Goal: Transaction & Acquisition: Book appointment/travel/reservation

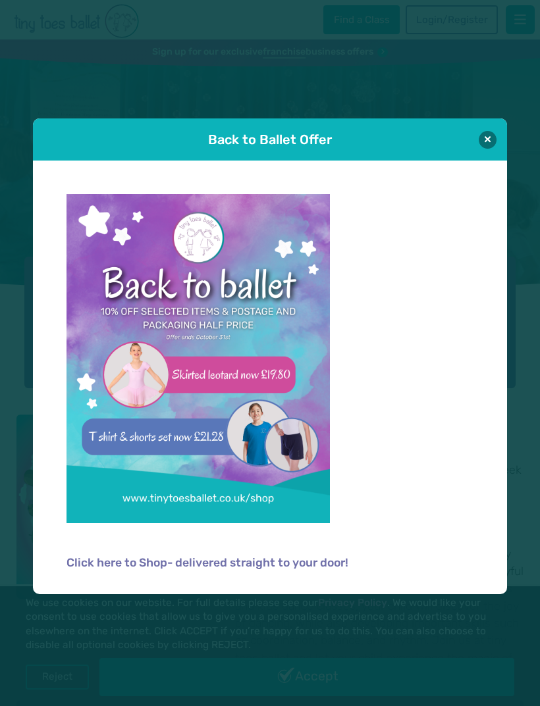
click at [484, 140] on button at bounding box center [487, 140] width 18 height 18
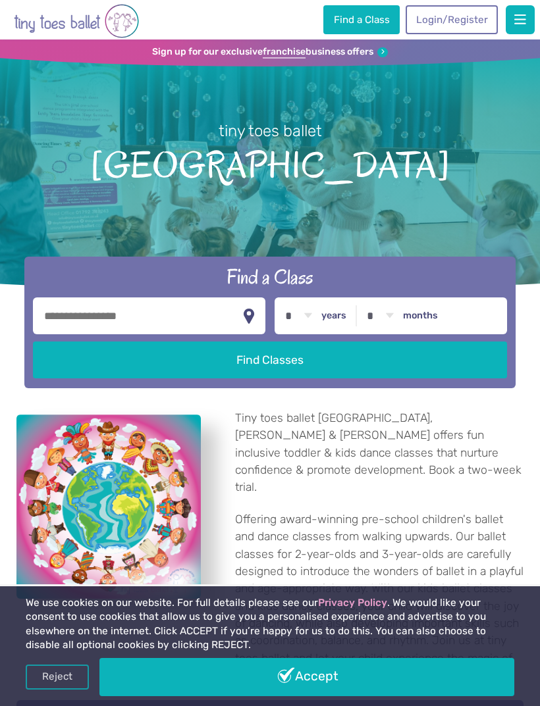
click at [465, 22] on link "Login/Register" at bounding box center [451, 19] width 92 height 29
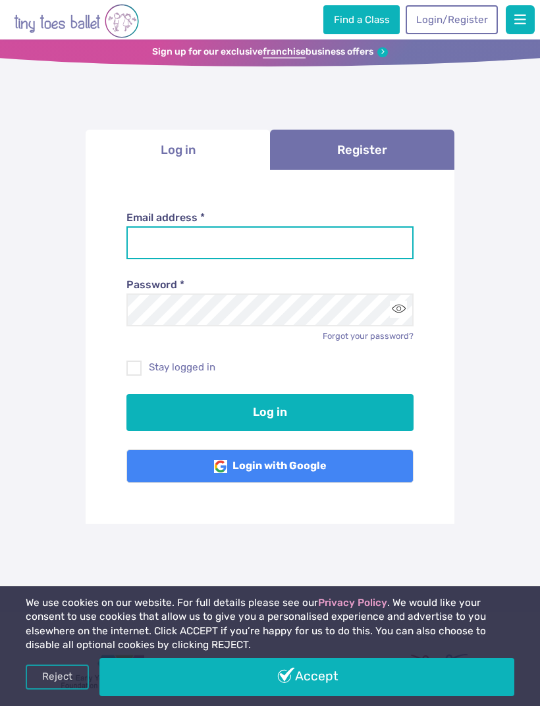
type input "**********"
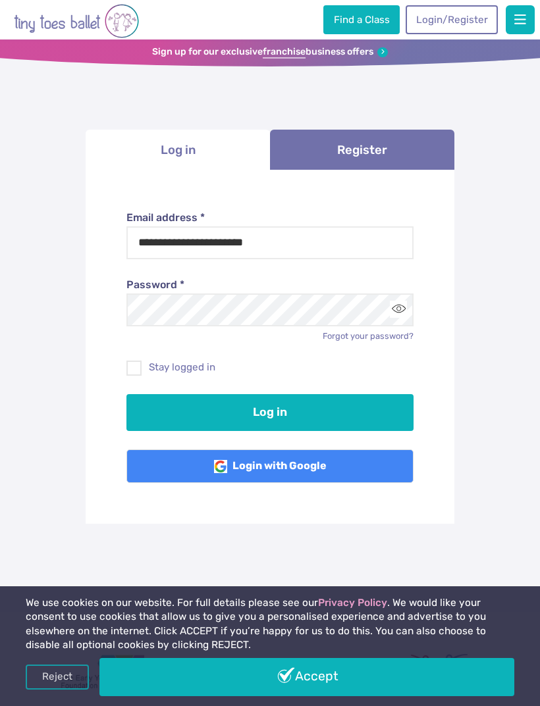
click at [270, 410] on button "Log in" at bounding box center [270, 412] width 288 height 37
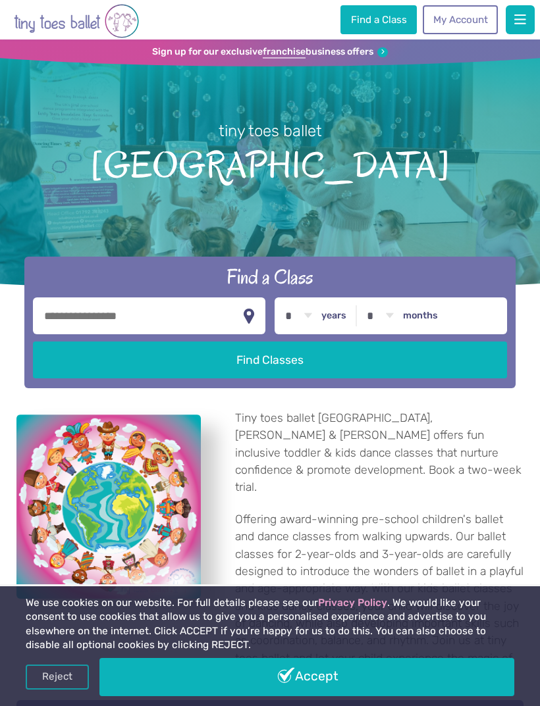
click at [459, 19] on link "My Account" at bounding box center [460, 19] width 75 height 29
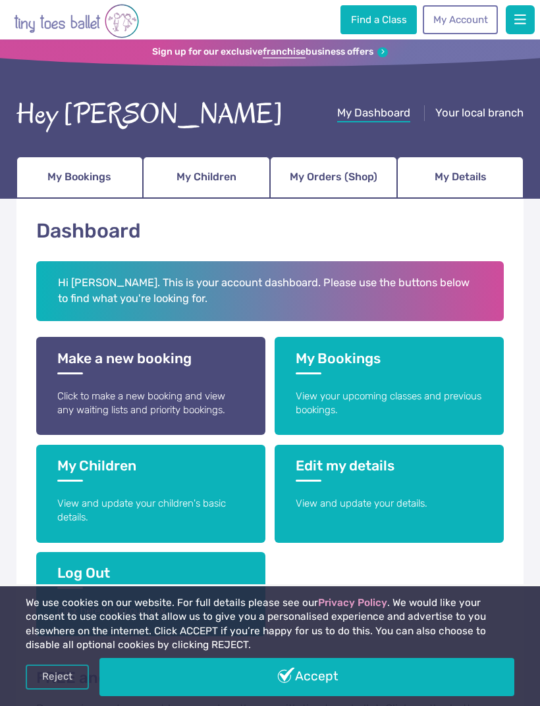
click at [95, 185] on span "My Bookings" at bounding box center [79, 177] width 64 height 21
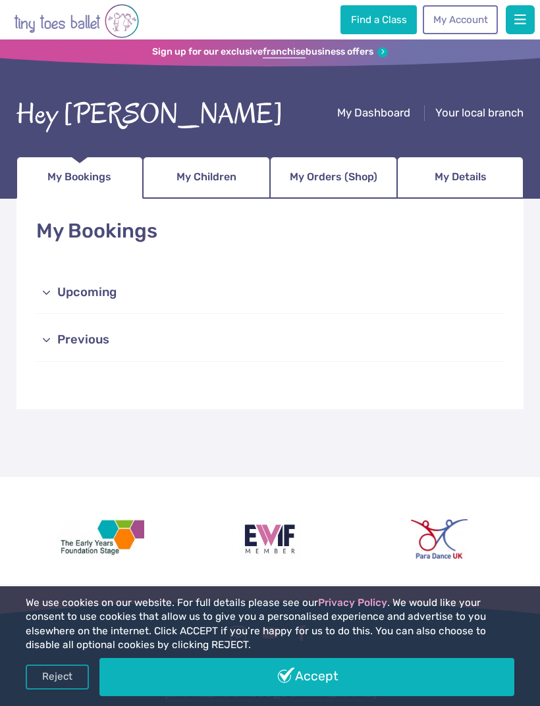
click at [101, 289] on link "Upcoming" at bounding box center [269, 293] width 467 height 42
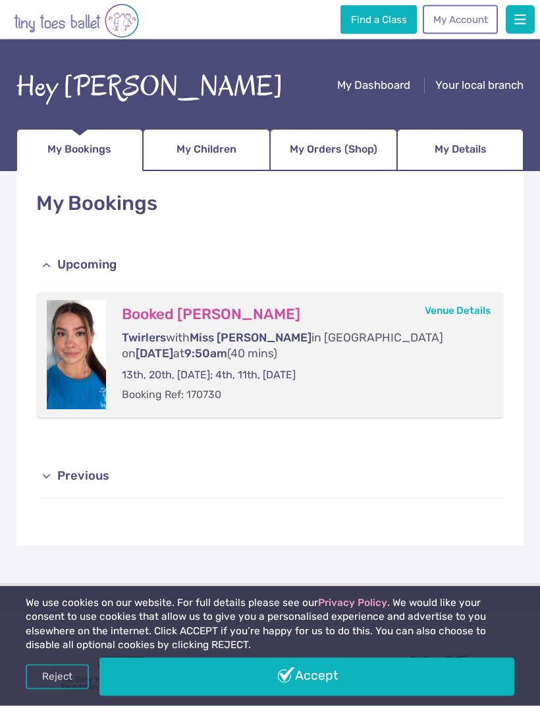
scroll to position [29, 0]
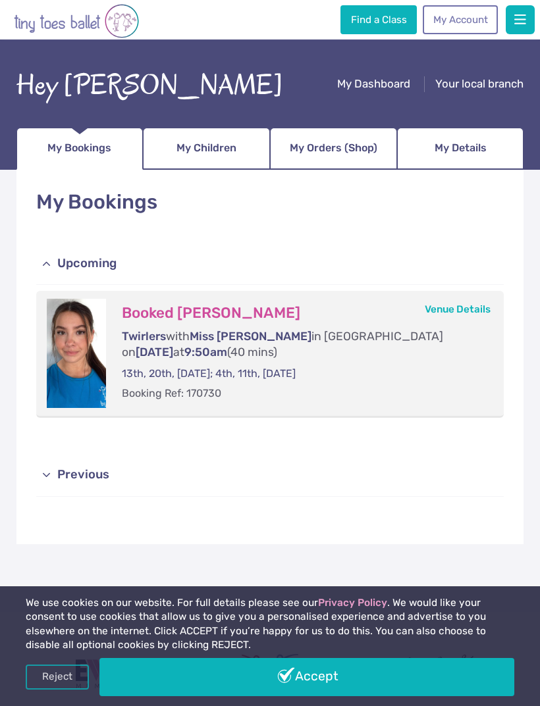
click at [84, 473] on link "Previous" at bounding box center [269, 476] width 467 height 42
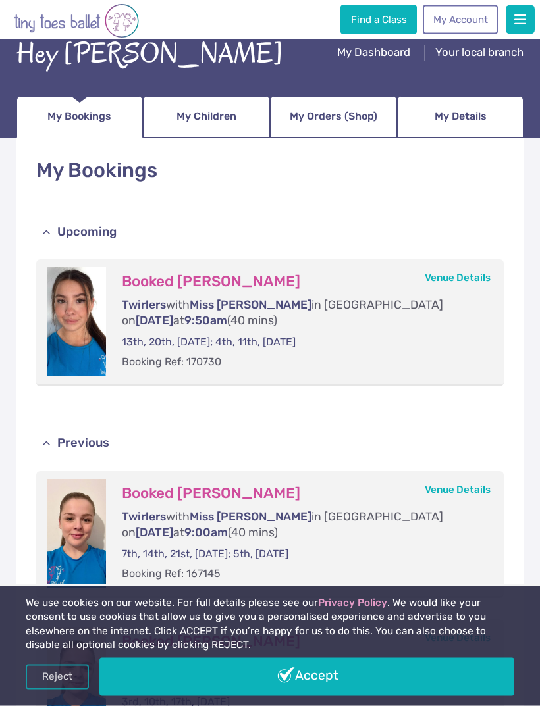
scroll to position [0, 0]
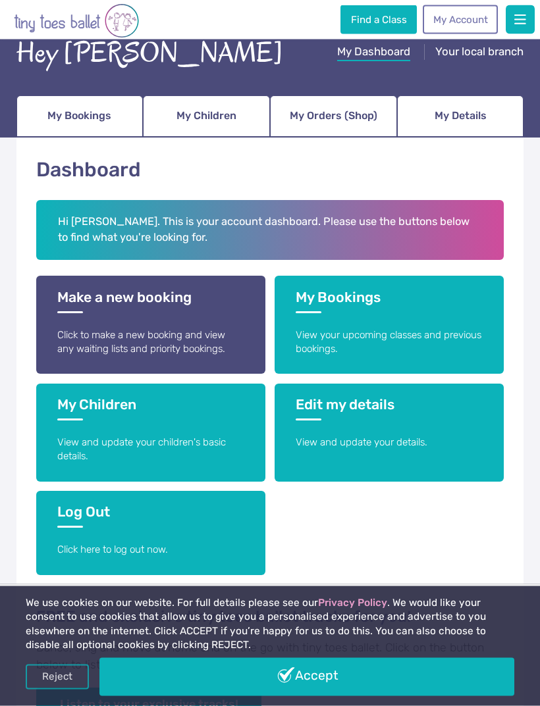
scroll to position [61, 0]
click at [422, 312] on link "My Bookings View your upcoming classes and previous bookings." at bounding box center [388, 325] width 228 height 98
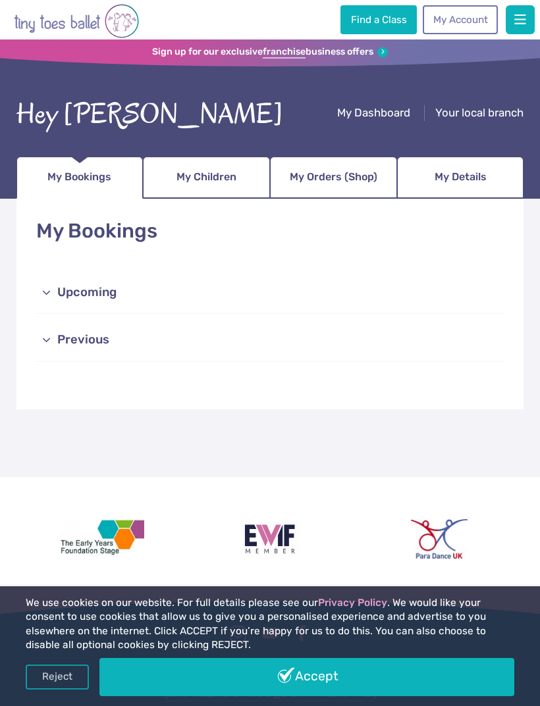
click at [217, 170] on span "My Children" at bounding box center [206, 177] width 60 height 21
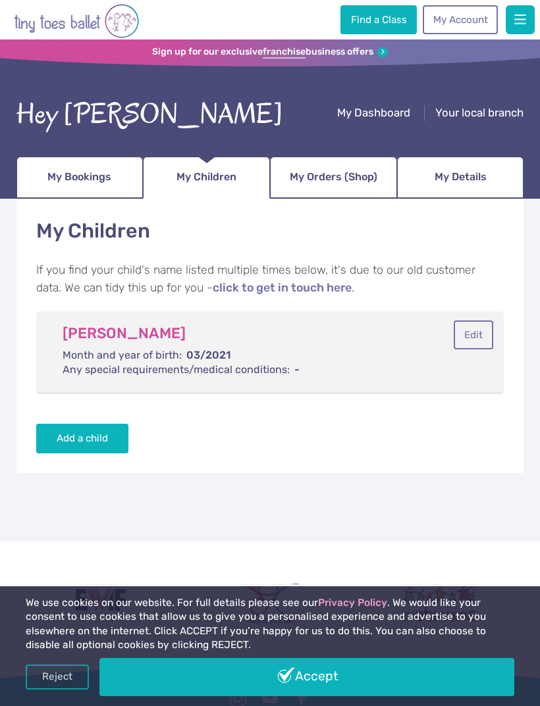
click at [99, 182] on span "My Bookings" at bounding box center [79, 177] width 64 height 21
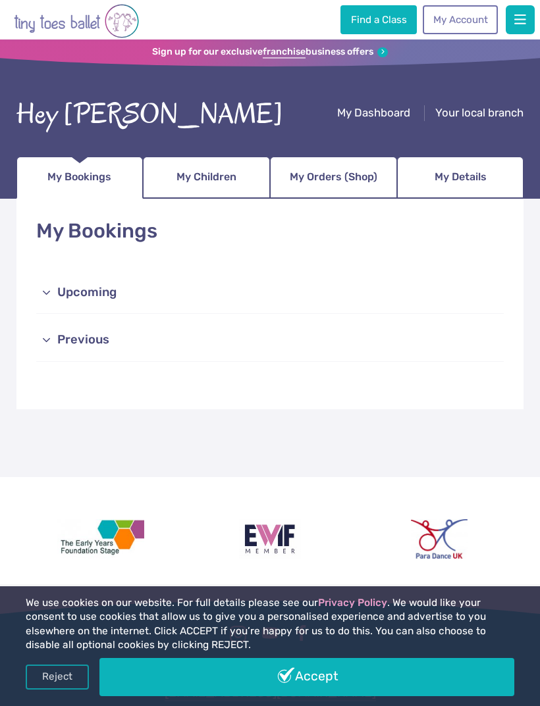
click at [107, 288] on link "Upcoming" at bounding box center [269, 293] width 467 height 42
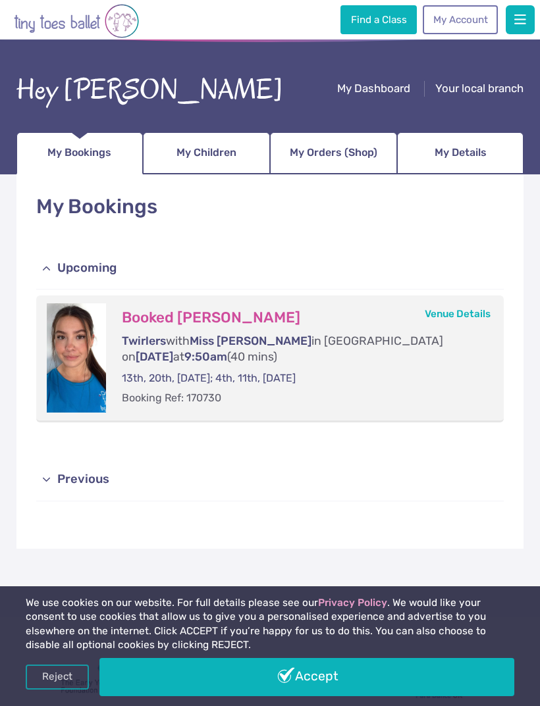
scroll to position [25, 0]
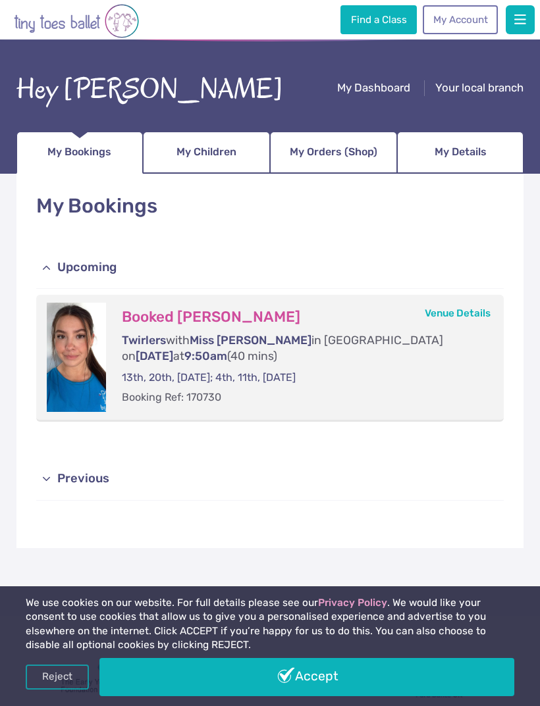
click at [404, 371] on p "13th, 20th, 27th September; 4th, 11th, 18th October 2025" at bounding box center [299, 378] width 355 height 14
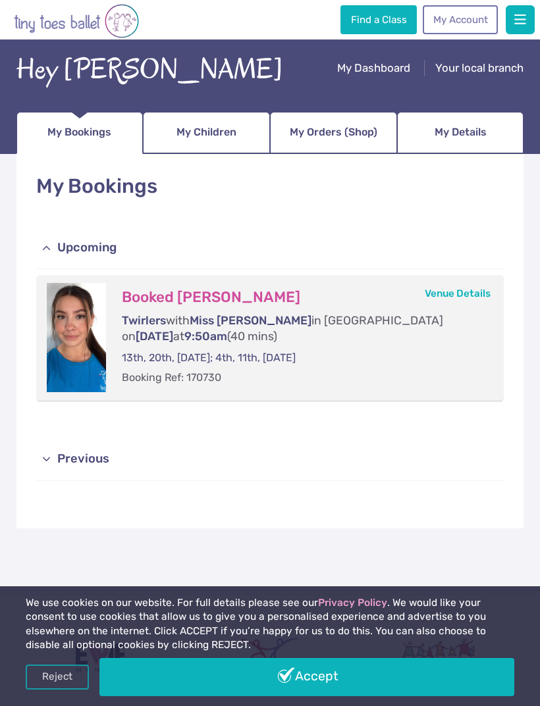
scroll to position [0, 0]
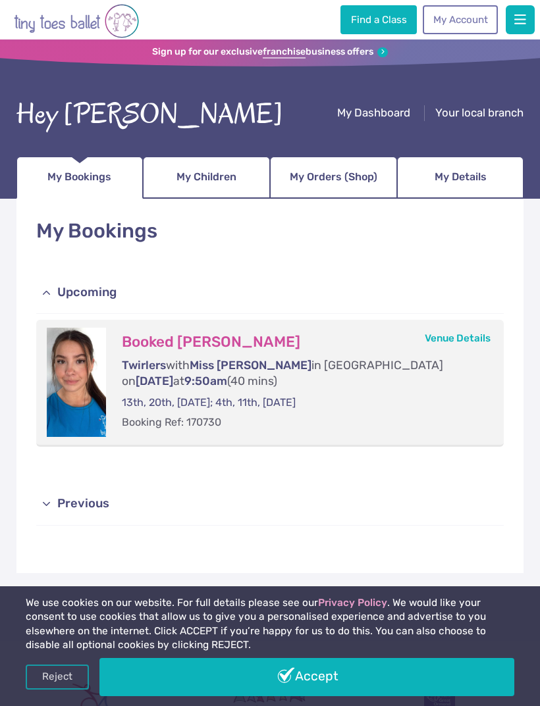
click at [353, 173] on span "My Orders (Shop)" at bounding box center [334, 177] width 88 height 21
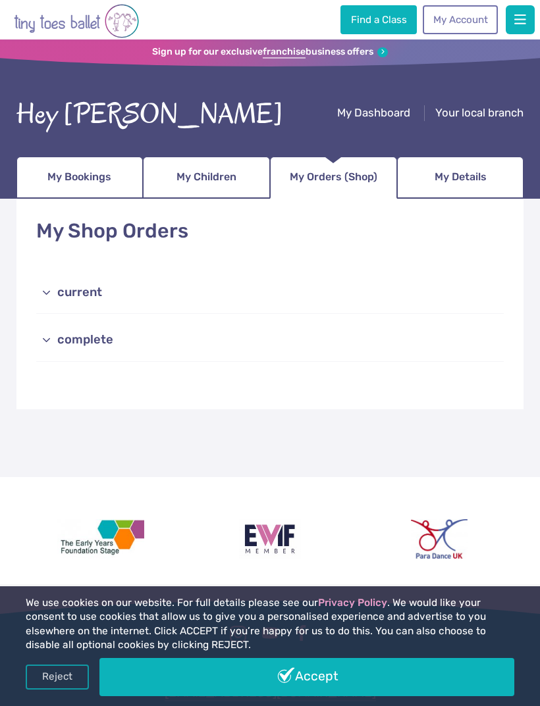
click at [470, 170] on span "My Details" at bounding box center [460, 177] width 52 height 21
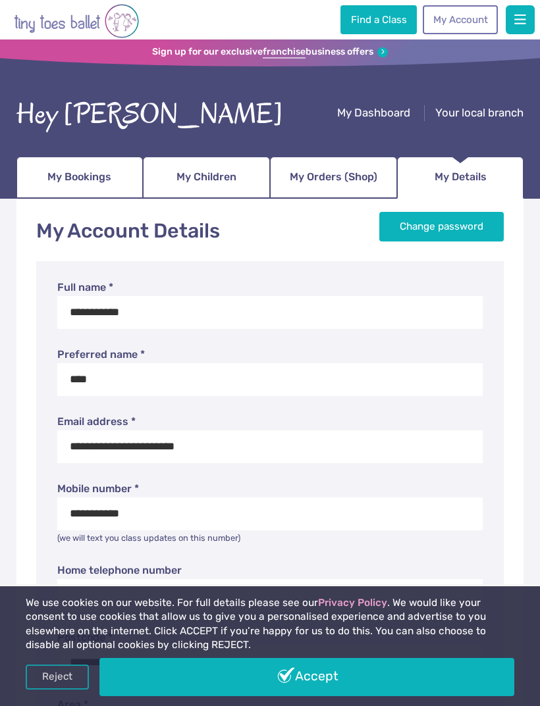
click at [199, 182] on span "My Children" at bounding box center [206, 177] width 60 height 21
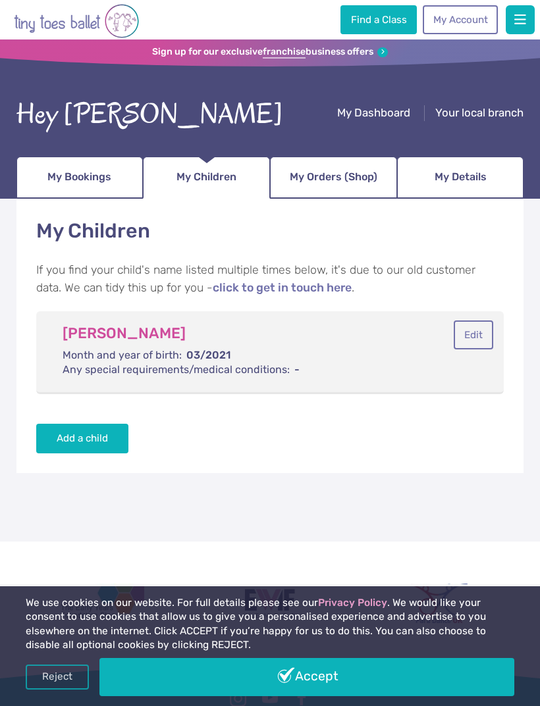
click at [105, 177] on span "My Bookings" at bounding box center [79, 177] width 64 height 21
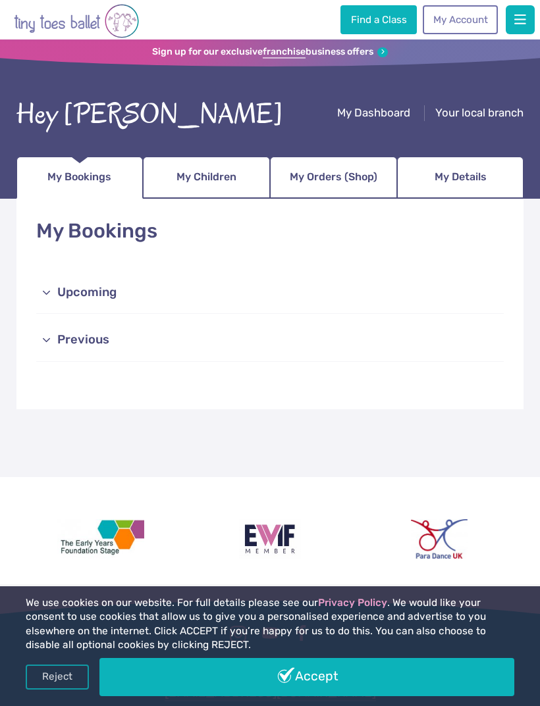
click at [372, 28] on link "Find a Class" at bounding box center [378, 19] width 76 height 29
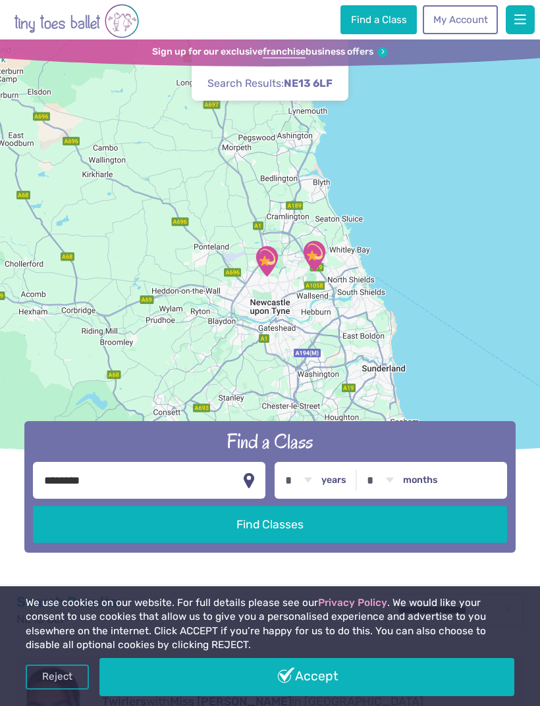
click at [517, 18] on span "button" at bounding box center [520, 19] width 12 height 13
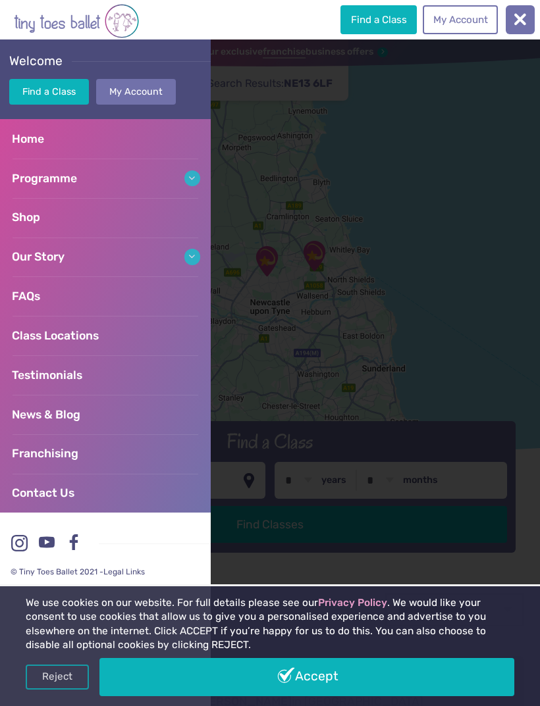
click at [432, 163] on div at bounding box center [270, 372] width 540 height 667
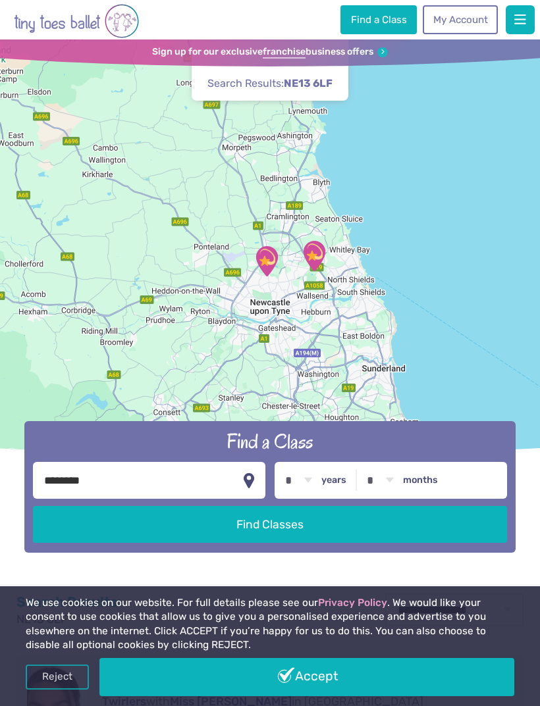
click at [55, 677] on link "Reject" at bounding box center [57, 677] width 63 height 25
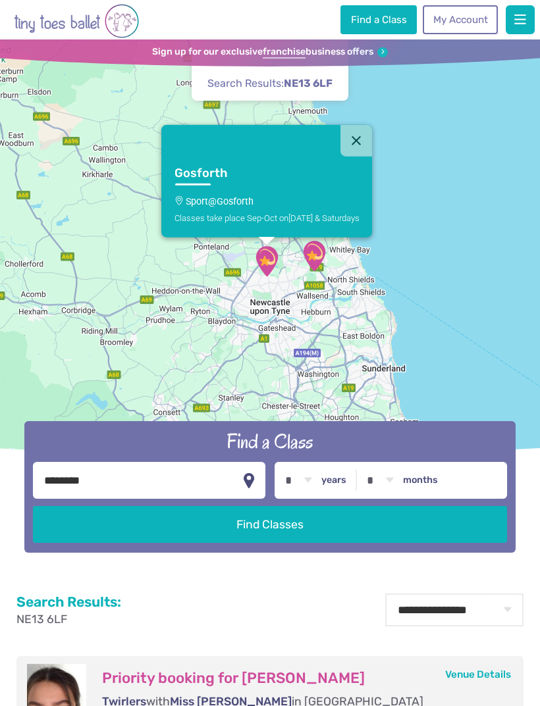
click at [292, 204] on link "Gosforth Sport@Gosforth Classes take place Sep-Oct [DATE] & Saturdays" at bounding box center [266, 197] width 211 height 81
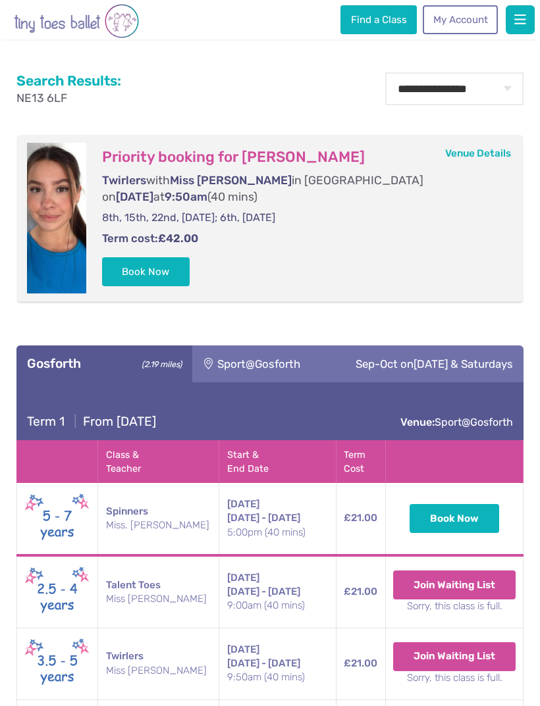
scroll to position [519, 0]
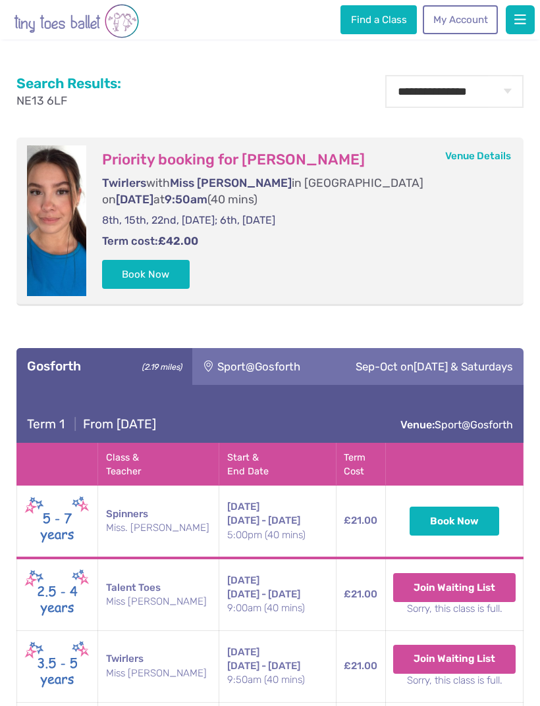
click at [168, 276] on button "Book Now" at bounding box center [146, 274] width 88 height 29
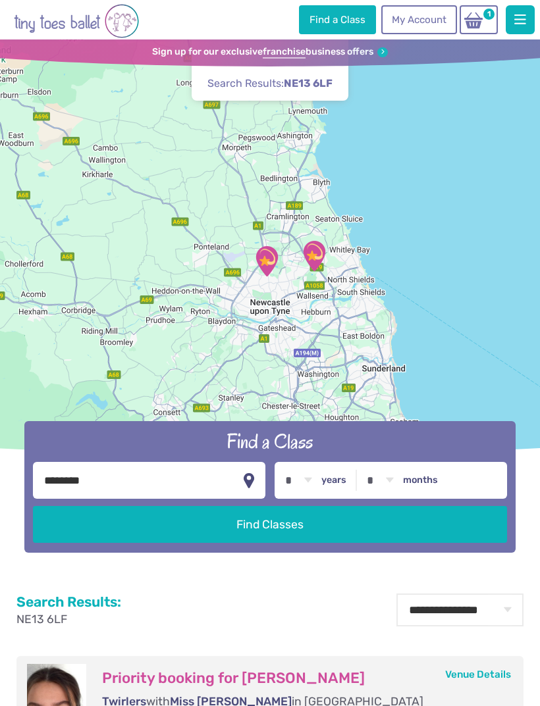
scroll to position [519, 0]
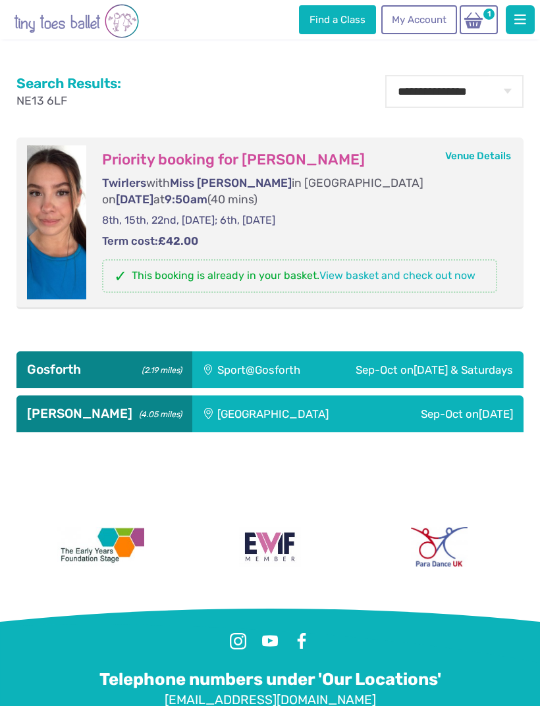
click at [478, 26] on img at bounding box center [473, 20] width 25 height 18
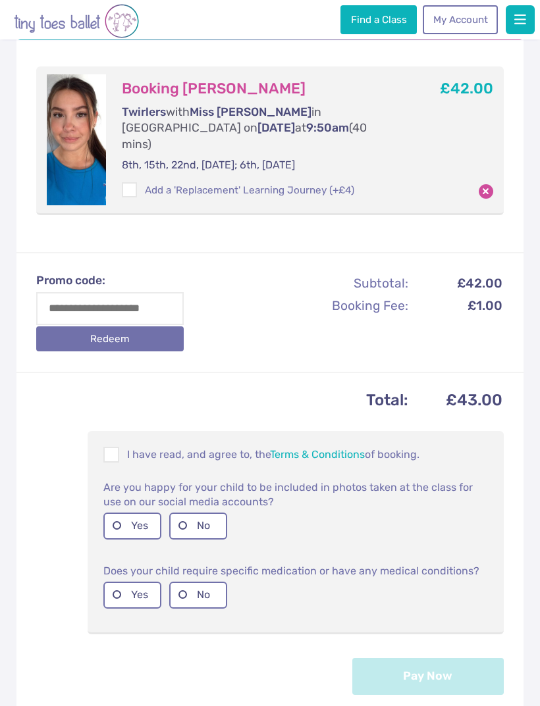
scroll to position [205, 0]
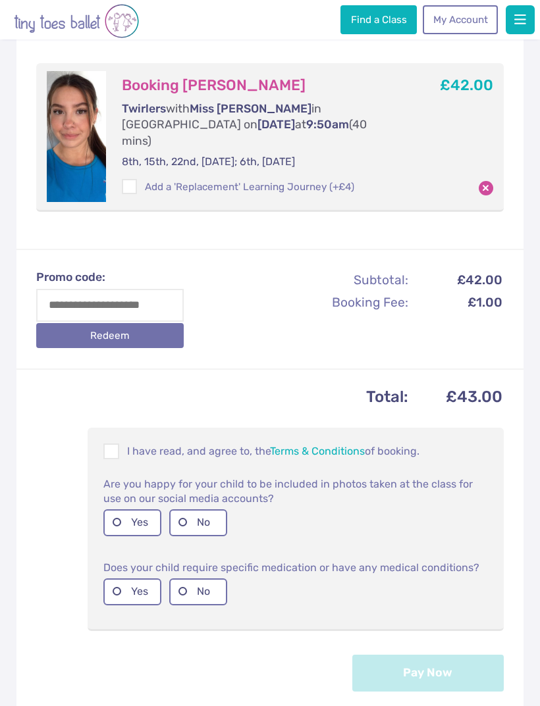
click at [116, 448] on span at bounding box center [112, 454] width 14 height 13
click at [184, 518] on label "No" at bounding box center [198, 522] width 58 height 27
click at [189, 587] on label "No" at bounding box center [198, 591] width 58 height 27
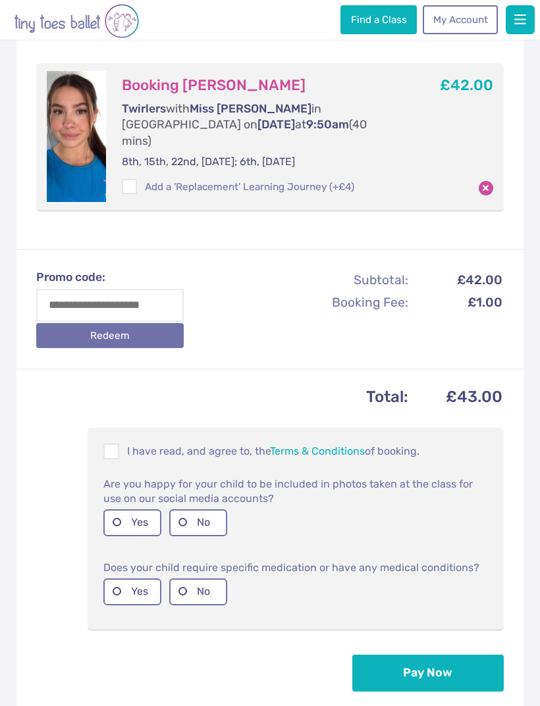
click at [428, 664] on button "Pay Now" at bounding box center [427, 673] width 151 height 37
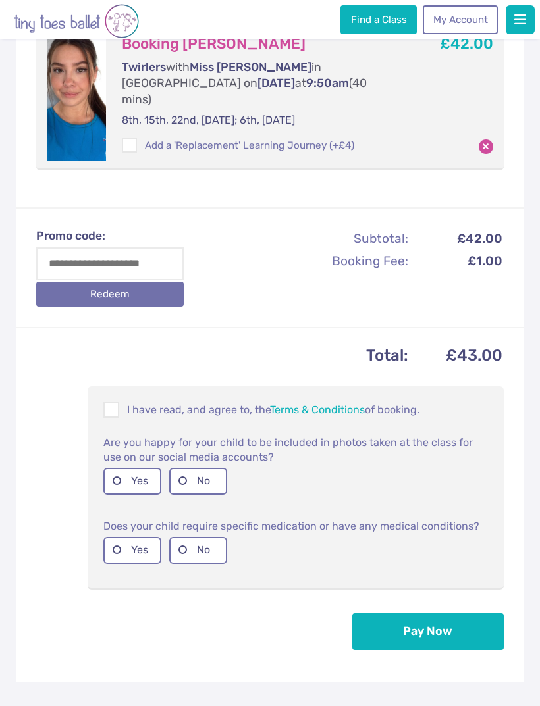
scroll to position [247, 0]
